Goal: Information Seeking & Learning: Learn about a topic

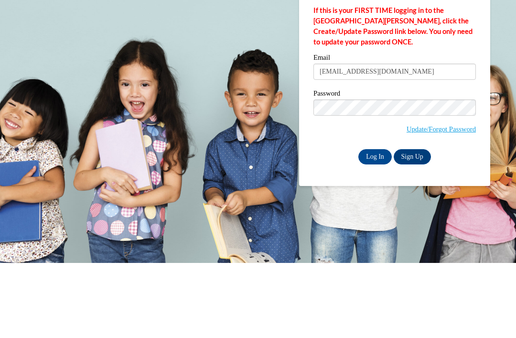
type input "R.rakail15@yahoo.com"
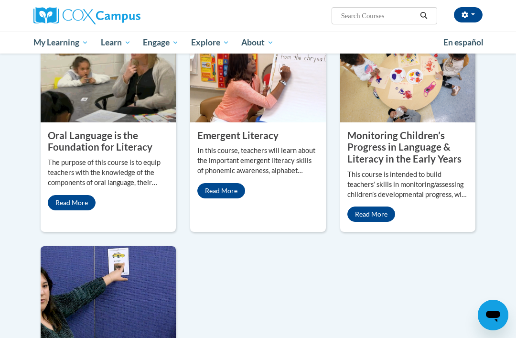
click at [0, 0] on span "My Course Progress" at bounding box center [0, 0] width 0 height 0
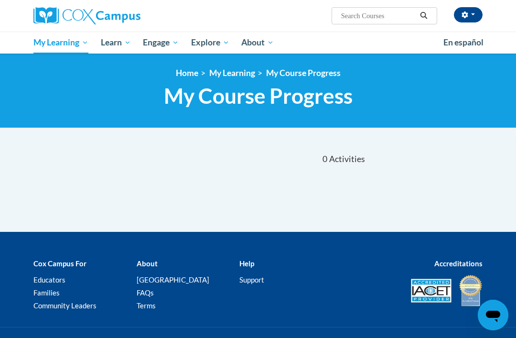
click at [0, 0] on span "Early Care and Learning" at bounding box center [0, 0] width 0 height 0
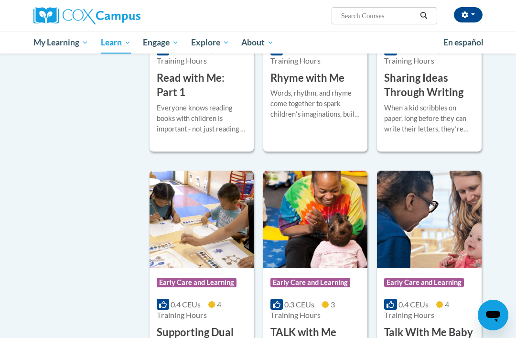
scroll to position [1284, 0]
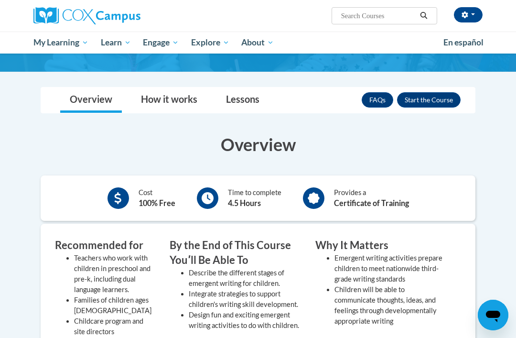
scroll to position [108, 0]
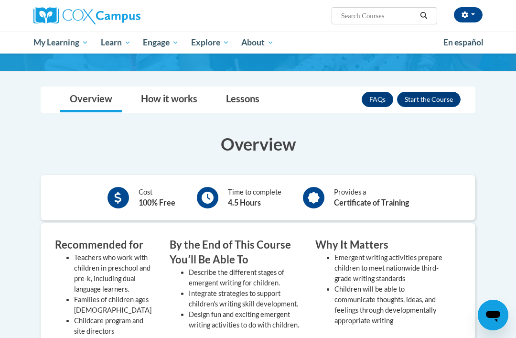
click at [428, 95] on button "Enroll" at bounding box center [428, 99] width 63 height 15
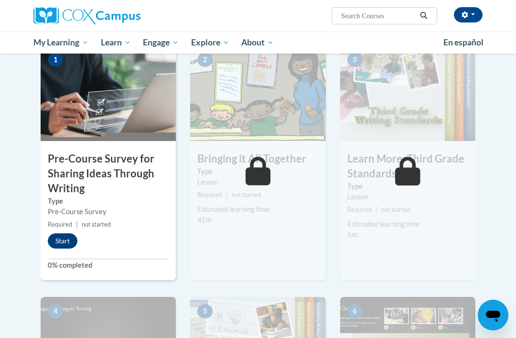
scroll to position [205, 0]
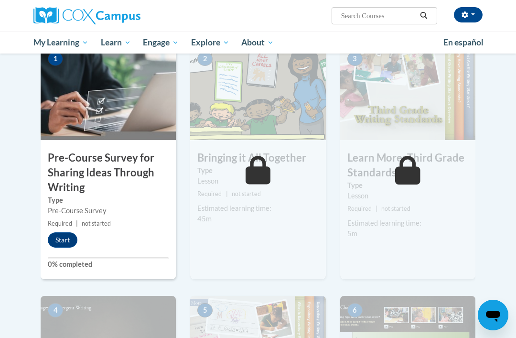
click at [69, 236] on button "Start" at bounding box center [63, 239] width 30 height 15
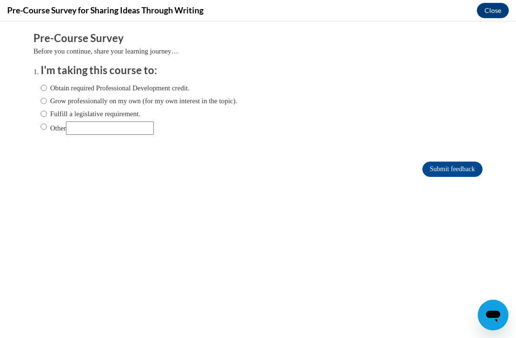
scroll to position [0, 0]
click at [42, 90] on input "Obtain required Professional Development credit." at bounding box center [44, 88] width 6 height 11
radio input "true"
click at [458, 169] on input "Submit feedback" at bounding box center [452, 168] width 60 height 15
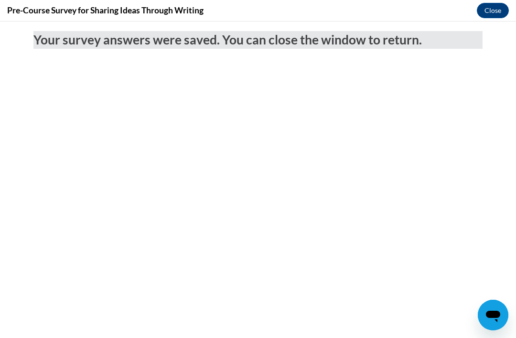
scroll to position [86, 0]
click at [496, 7] on button "Close" at bounding box center [492, 10] width 32 height 15
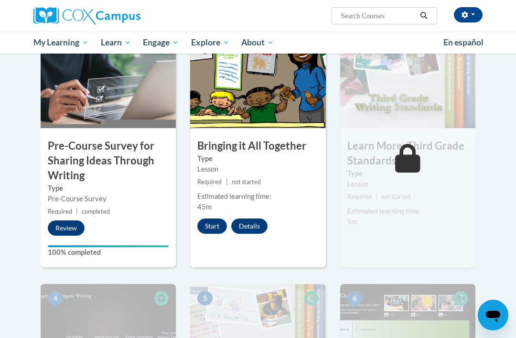
scroll to position [193, 0]
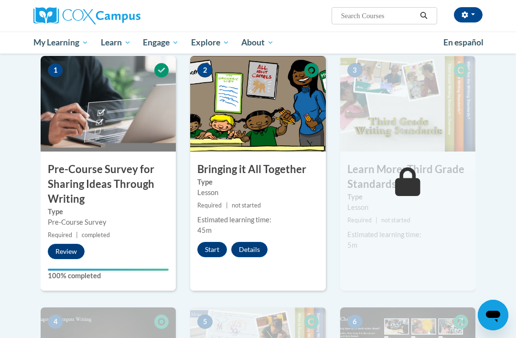
click at [218, 249] on button "Start" at bounding box center [212, 249] width 30 height 15
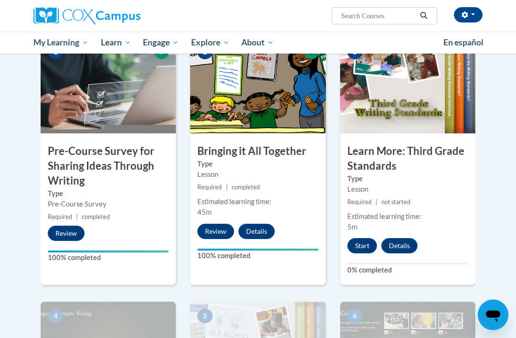
scroll to position [211, 0]
click at [368, 247] on button "Start" at bounding box center [362, 245] width 30 height 15
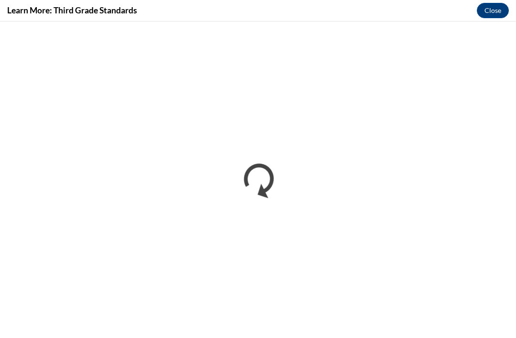
scroll to position [0, 0]
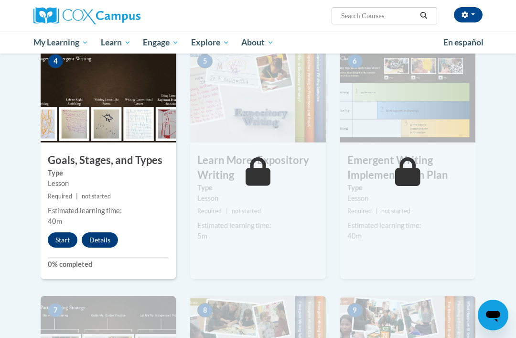
scroll to position [466, 0]
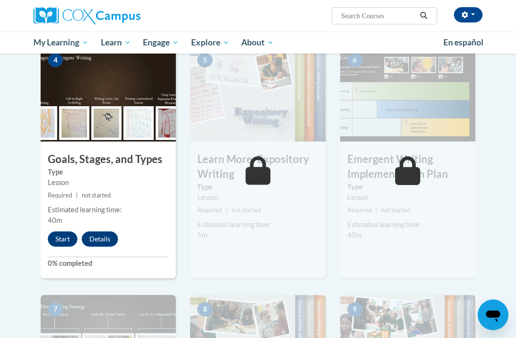
click at [72, 237] on button "Start" at bounding box center [63, 239] width 30 height 15
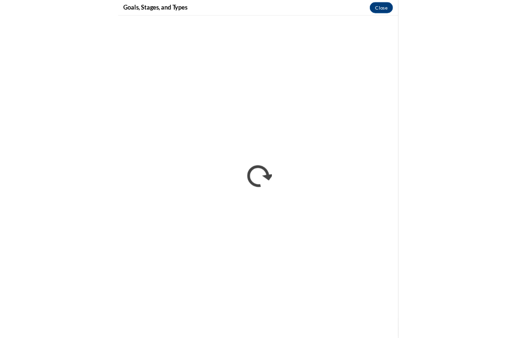
scroll to position [580, 0]
